Goal: Task Accomplishment & Management: Manage account settings

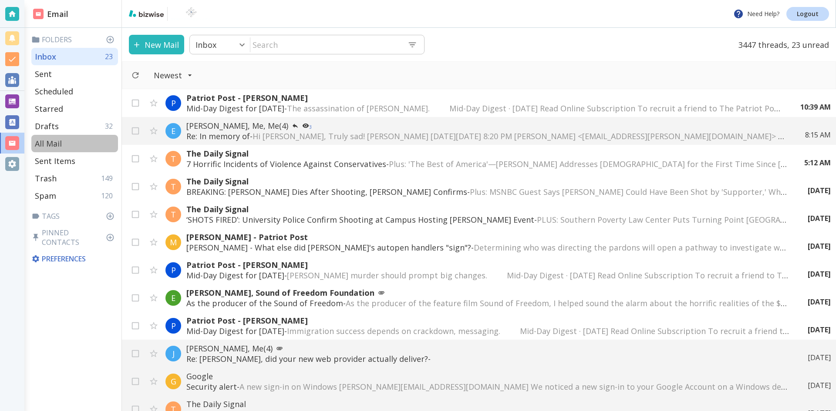
click at [53, 142] on p "All Mail" at bounding box center [48, 143] width 27 height 10
type input "5"
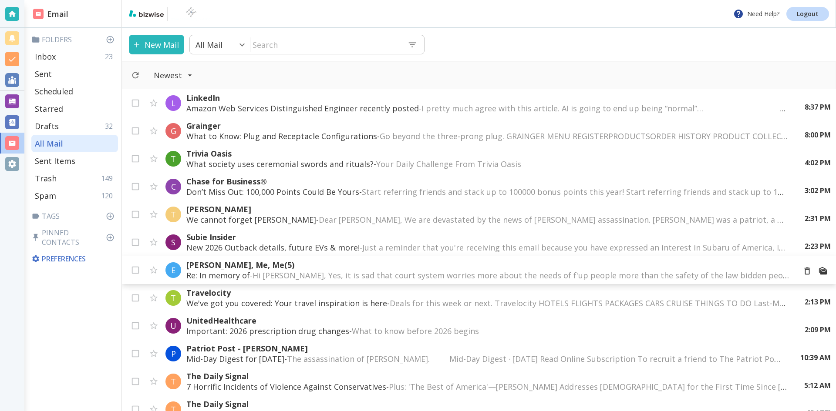
click at [223, 262] on p "[PERSON_NAME], Me, Me (5)" at bounding box center [487, 265] width 602 height 10
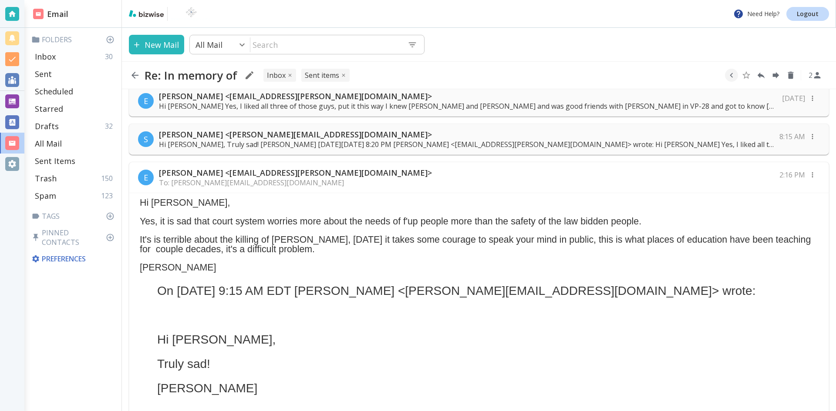
scroll to position [87, 0]
click at [301, 141] on p "Hi [PERSON_NAME], Truly sad! [PERSON_NAME] [DATE][DATE] 8:20 PM [PERSON_NAME] <…" at bounding box center [466, 145] width 615 height 10
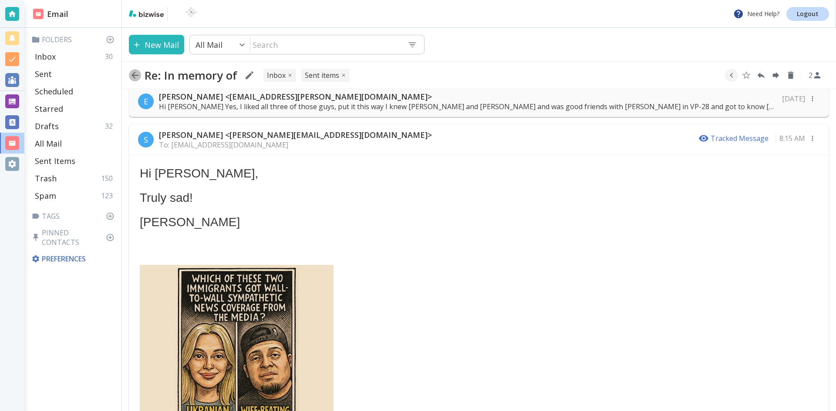
click at [134, 72] on icon "button" at bounding box center [135, 75] width 10 height 10
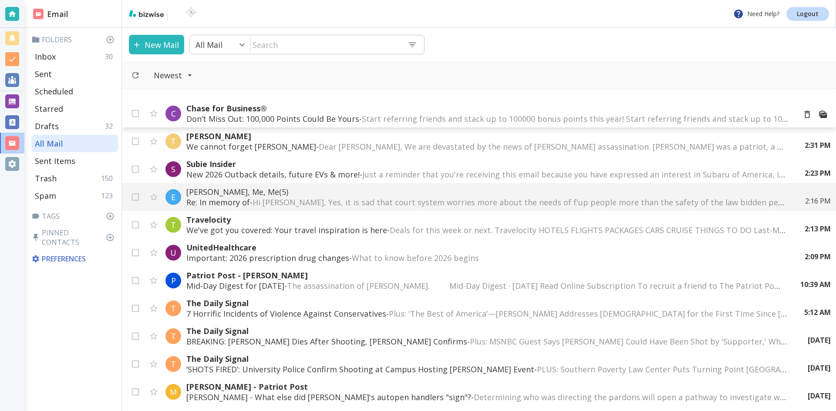
scroll to position [131, 0]
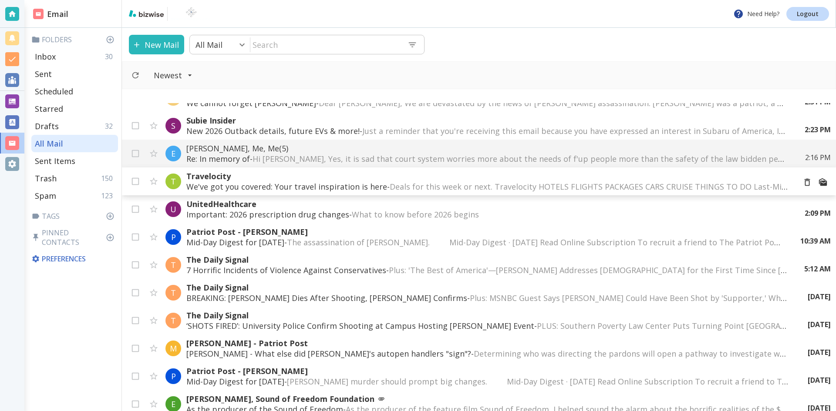
click at [336, 178] on p "Travelocity" at bounding box center [487, 176] width 602 height 10
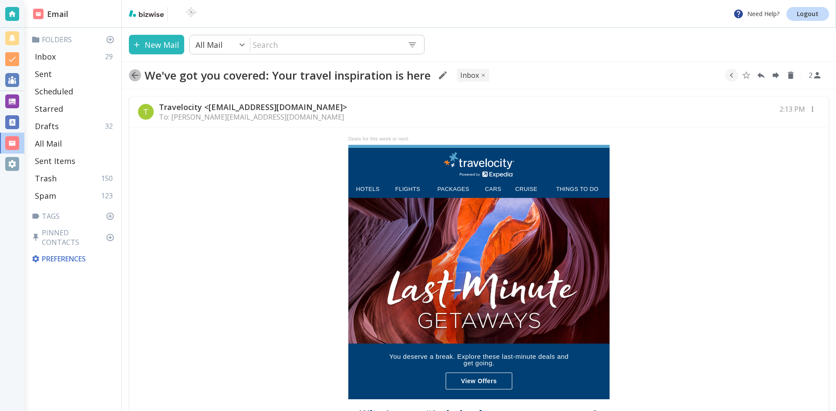
click at [133, 75] on icon "button" at bounding box center [134, 75] width 7 height 7
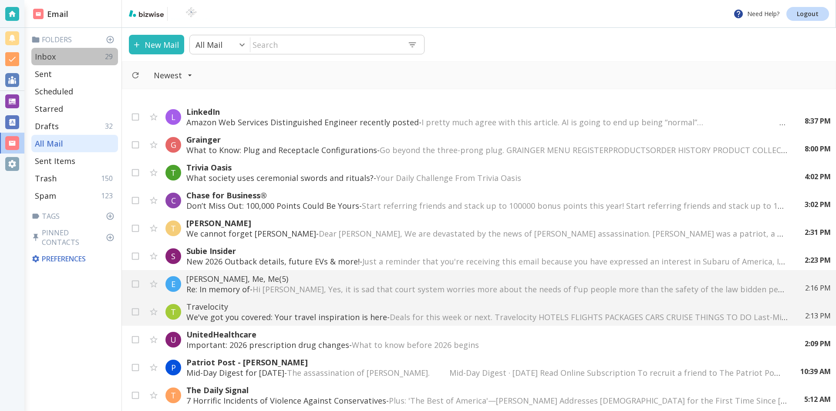
click at [50, 56] on p "Inbox" at bounding box center [45, 56] width 21 height 10
type input "0"
